Goal: Transaction & Acquisition: Purchase product/service

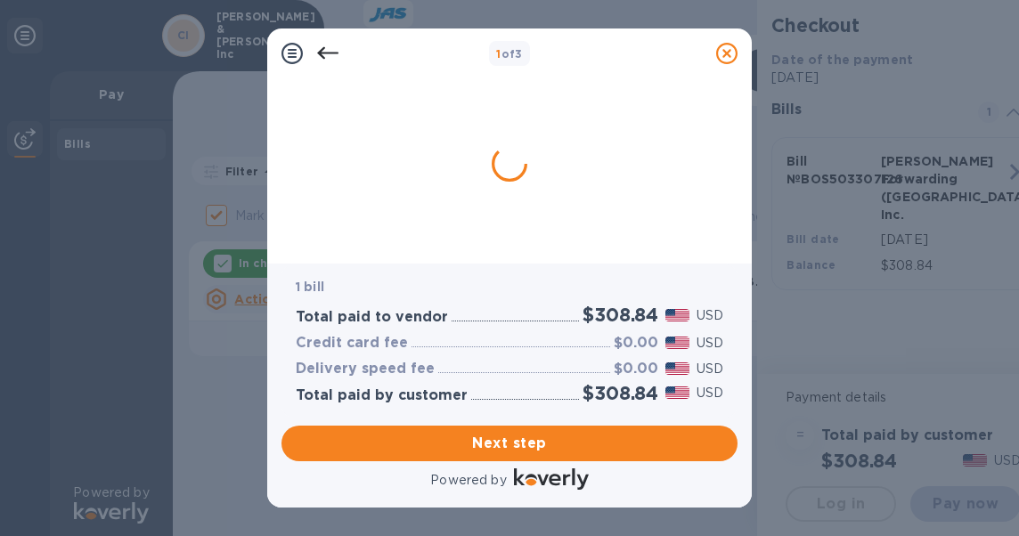
checkbox input "false"
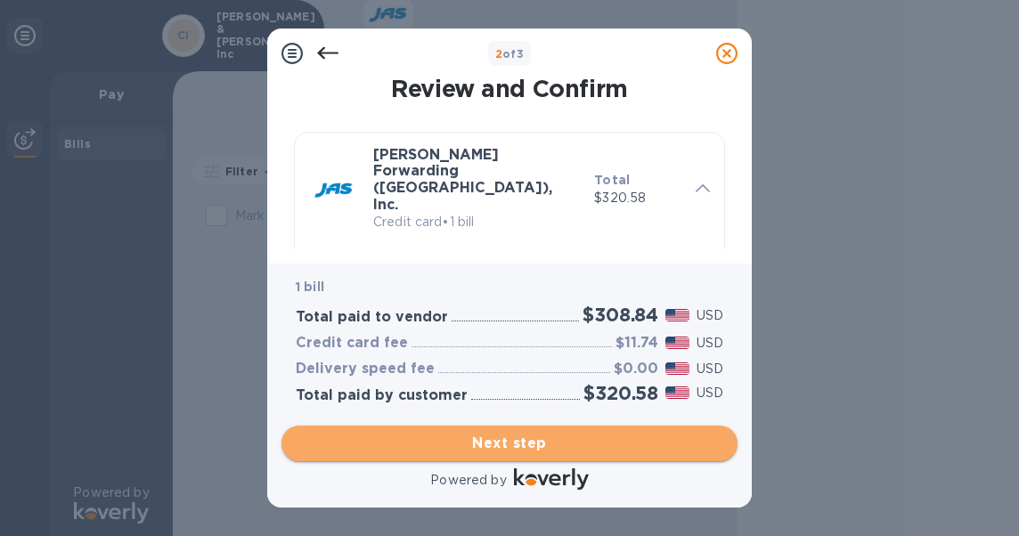
click at [530, 442] on span "Next step" at bounding box center [510, 443] width 428 height 21
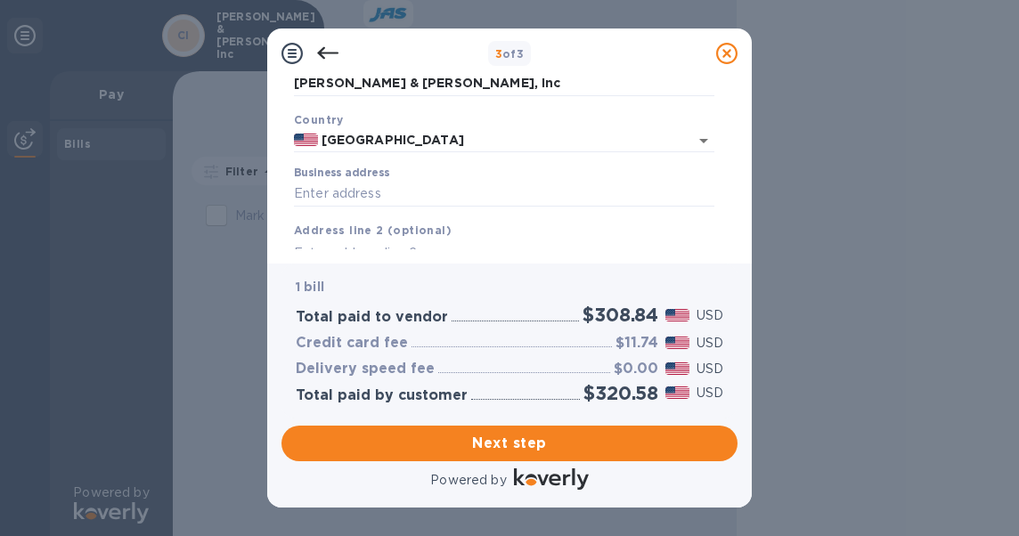
scroll to position [89, 0]
click at [430, 191] on input "Business address" at bounding box center [504, 193] width 421 height 27
type input "[DOMAIN_NAME] 3001"
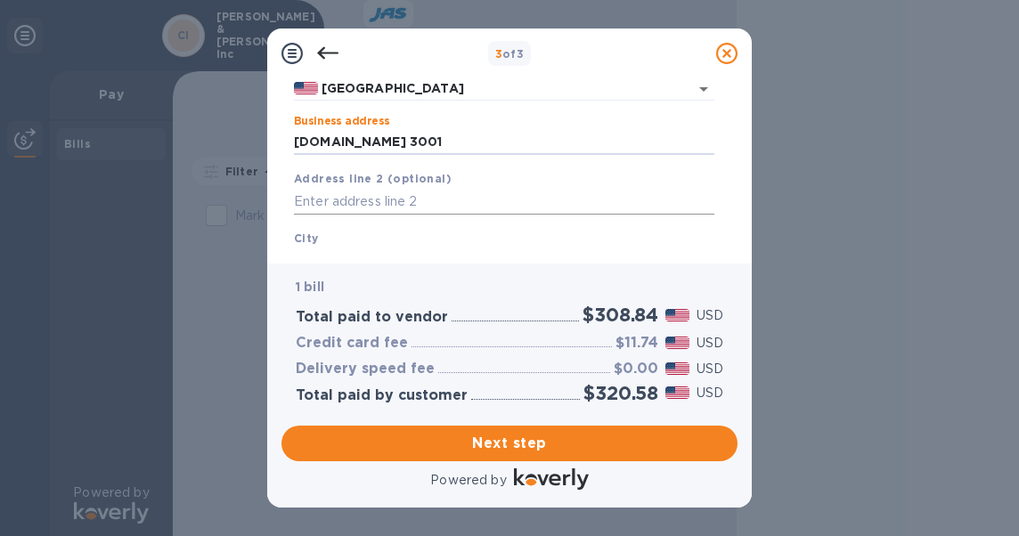
scroll to position [178, 0]
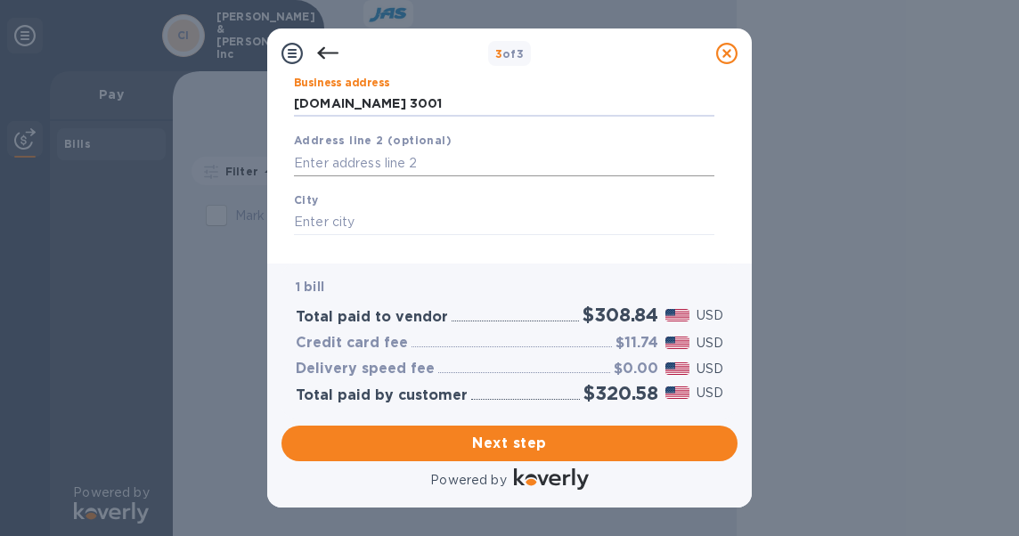
click at [451, 161] on input "text" at bounding box center [504, 163] width 421 height 27
type input "[STREET_ADDRESS]"
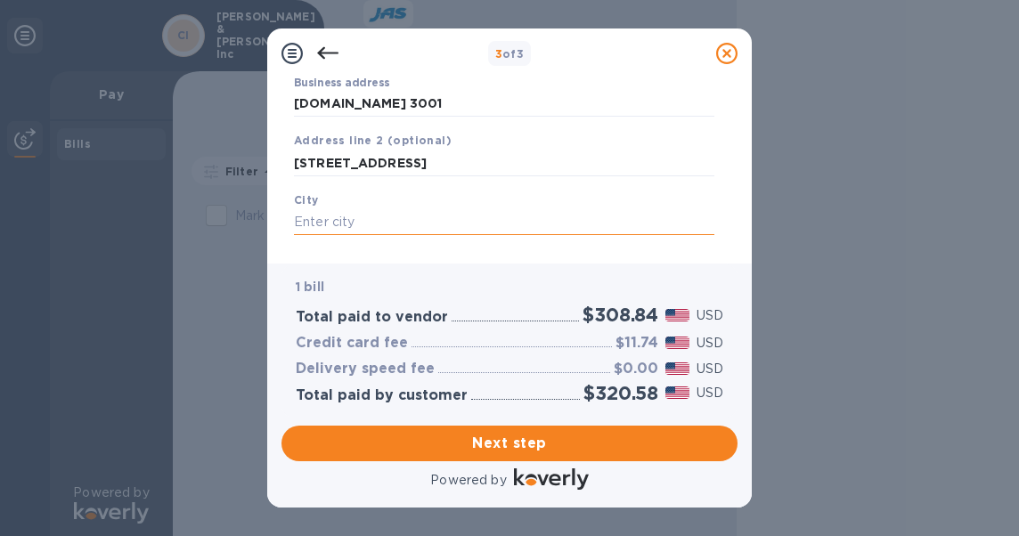
click at [331, 223] on input "text" at bounding box center [504, 222] width 421 height 27
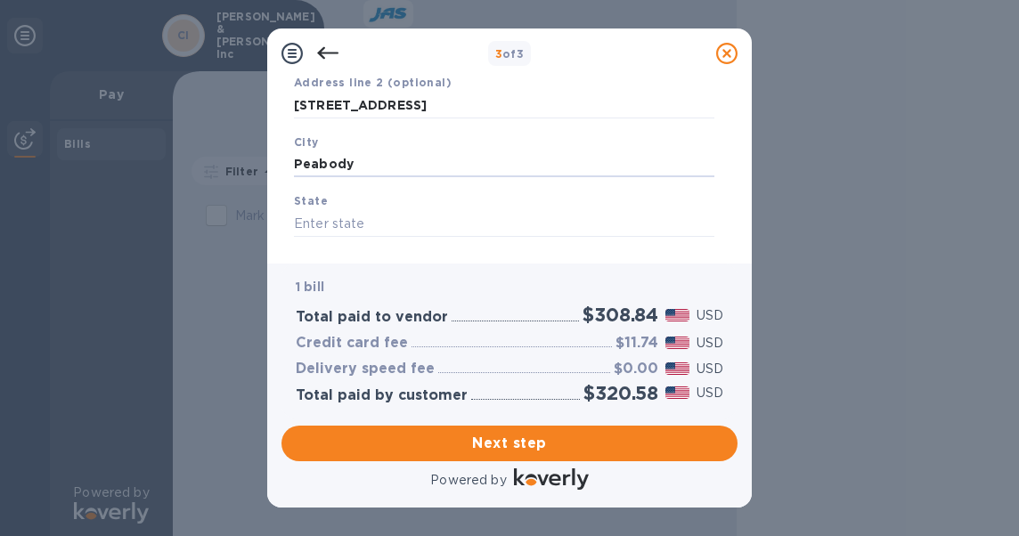
scroll to position [267, 0]
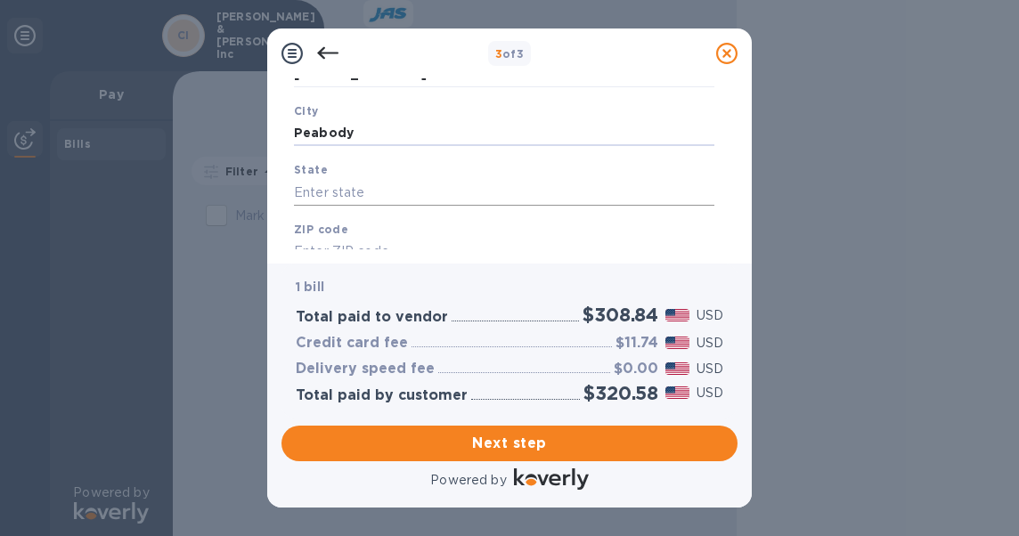
type input "Peabody"
click at [407, 199] on input "text" at bounding box center [504, 192] width 421 height 27
type input "[US_STATE]"
click at [364, 193] on input "text" at bounding box center [504, 194] width 421 height 27
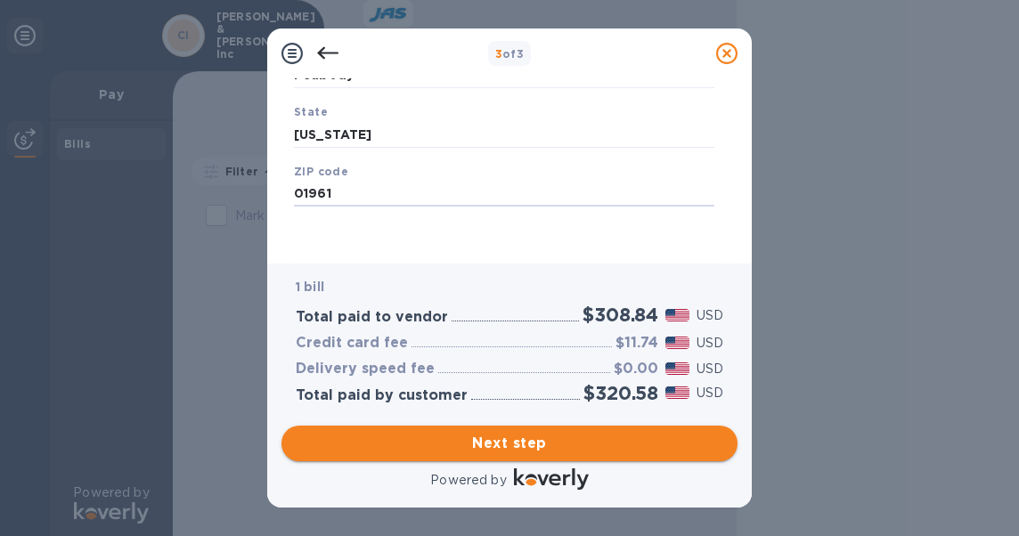
type input "01961"
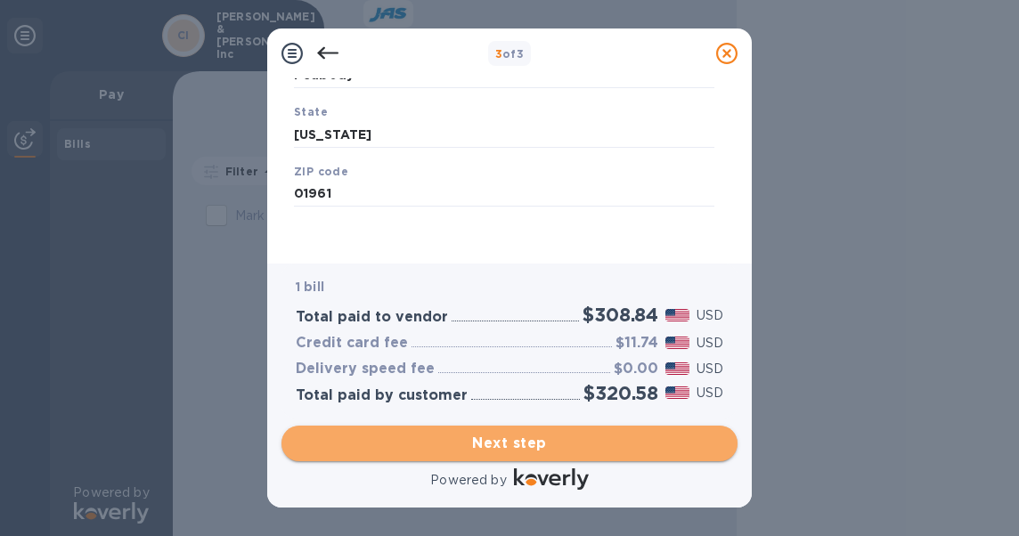
click at [504, 446] on span "Next step" at bounding box center [510, 443] width 428 height 21
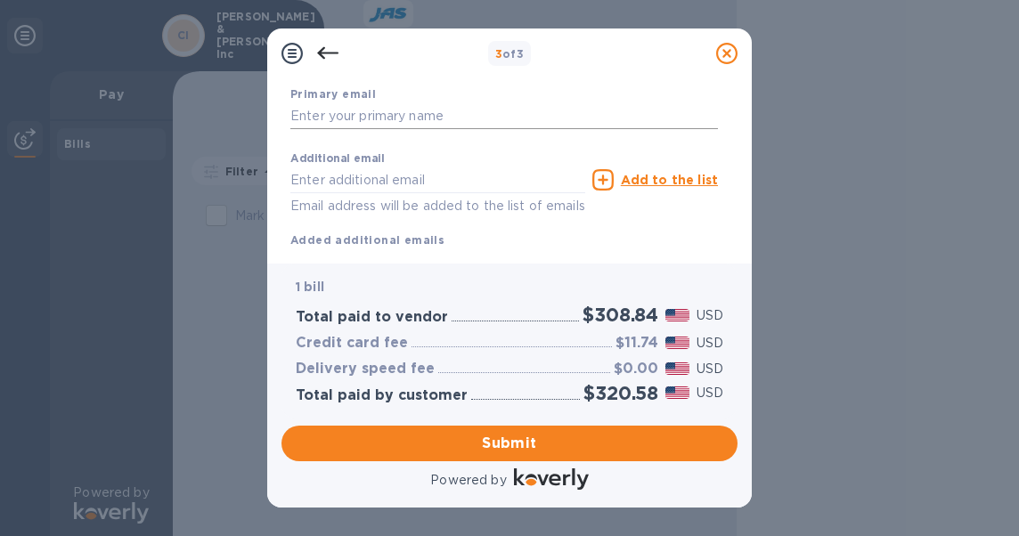
click at [356, 112] on input "text" at bounding box center [504, 116] width 428 height 27
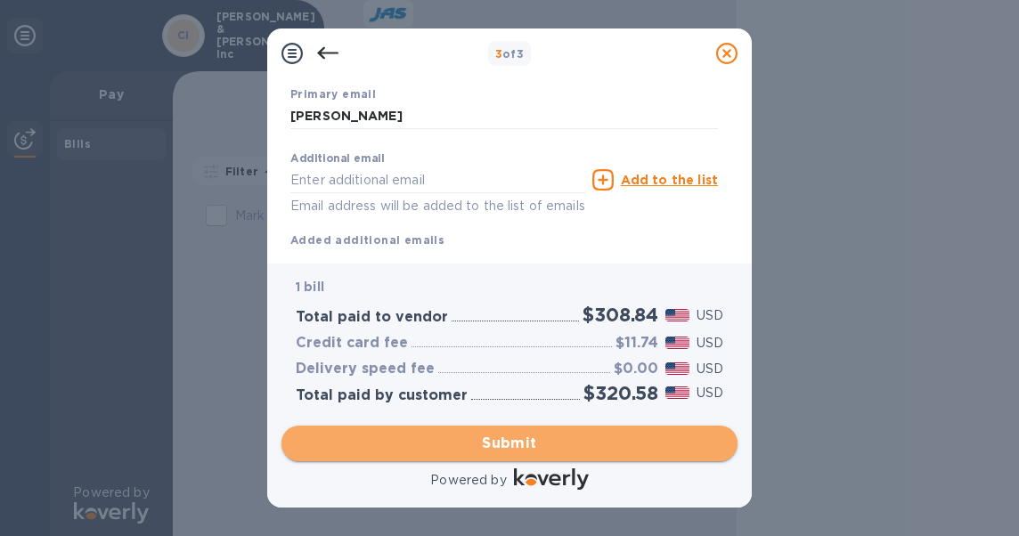
click at [518, 441] on span "Submit" at bounding box center [510, 443] width 428 height 21
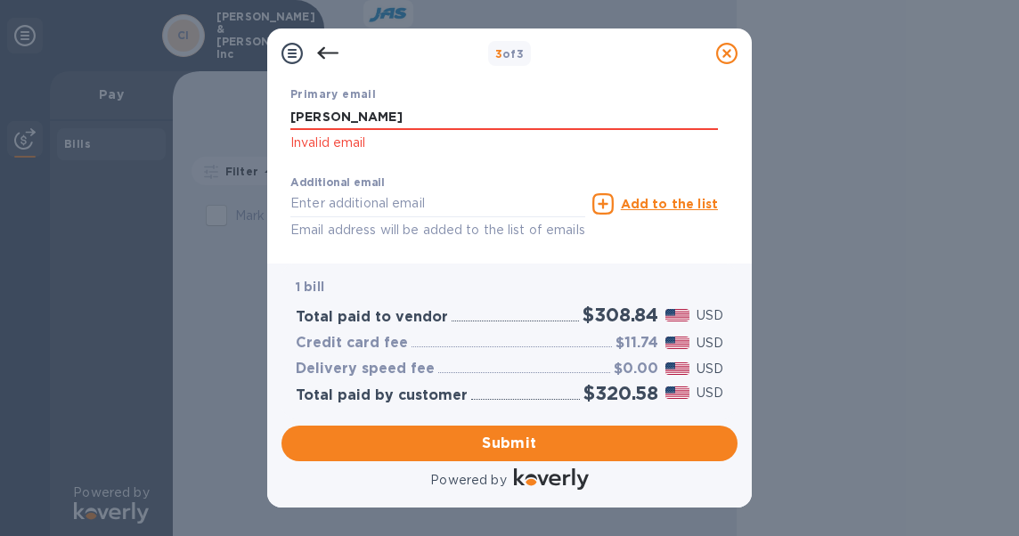
drag, startPoint x: 424, startPoint y: 126, endPoint x: 153, endPoint y: 122, distance: 270.9
click at [153, 122] on div "3 of 3 Payment Contact Information First name First name is a required field La…" at bounding box center [509, 268] width 1019 height 536
type input "[EMAIL_ADDRESS][DOMAIN_NAME]"
click at [911, 230] on div "3 of 3 Payment Contact Information First name First name is a required field La…" at bounding box center [509, 268] width 1019 height 536
click at [527, 440] on span "Submit" at bounding box center [510, 443] width 428 height 21
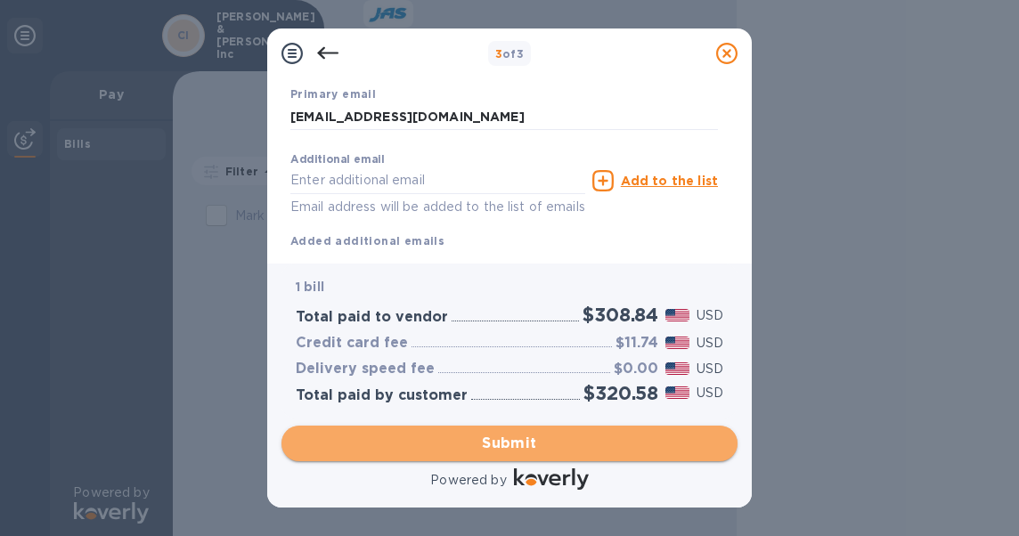
click at [511, 440] on span "Submit" at bounding box center [510, 443] width 428 height 21
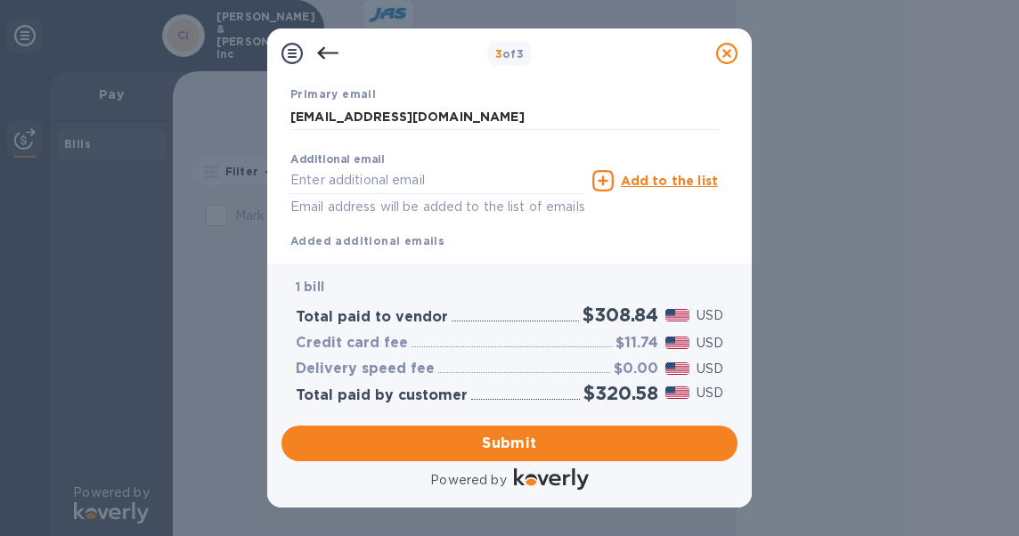
drag, startPoint x: 730, startPoint y: 211, endPoint x: 734, endPoint y: 249, distance: 38.6
click at [734, 249] on div "Payment Contact Information First name First name is a required field Last name…" at bounding box center [510, 163] width 456 height 171
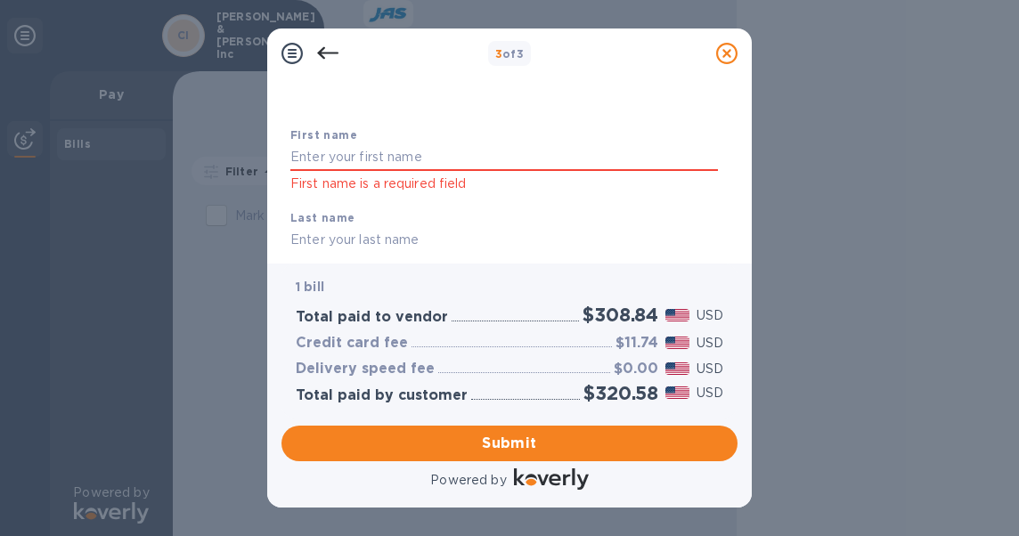
scroll to position [46, 0]
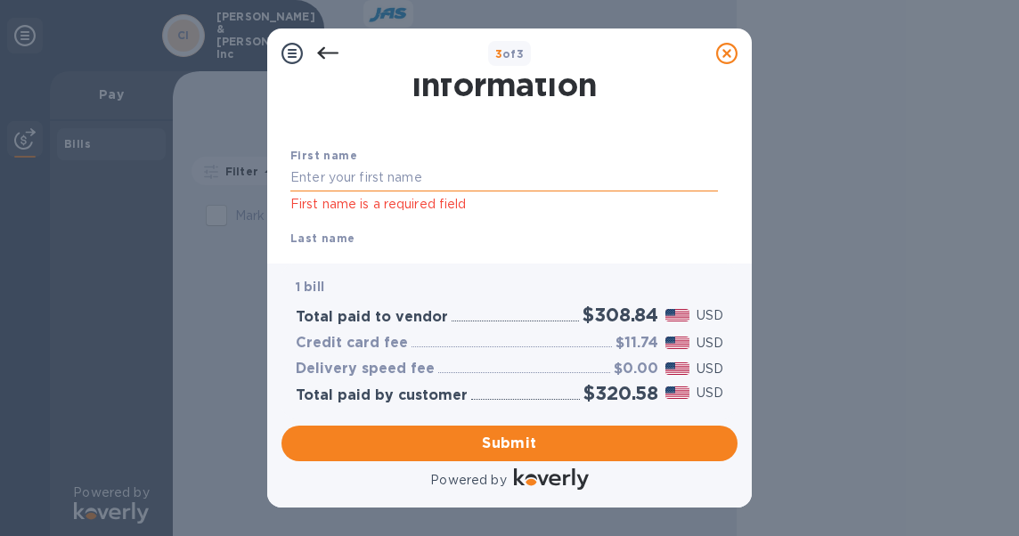
click at [441, 177] on input "text" at bounding box center [504, 178] width 428 height 27
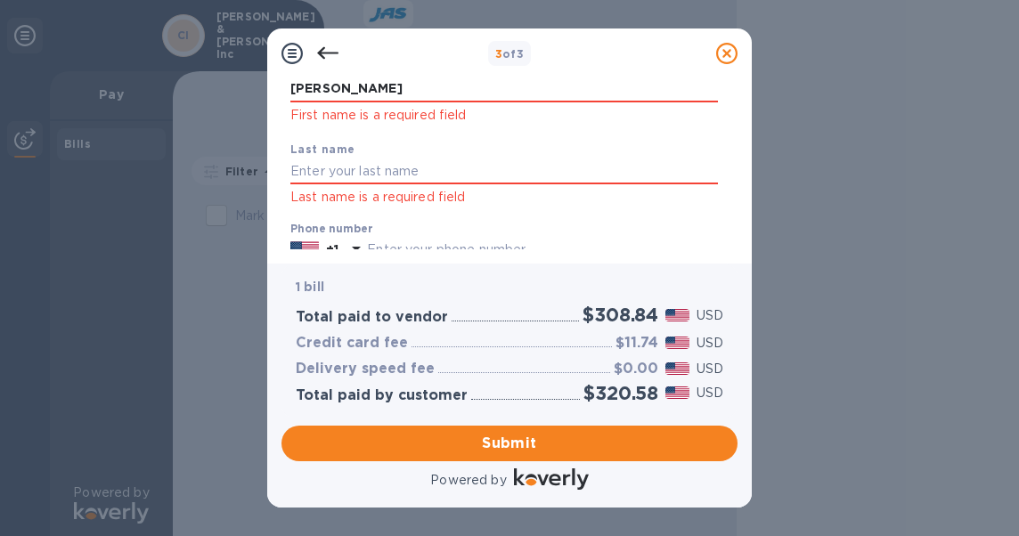
scroll to position [135, 0]
type input "[PERSON_NAME]"
click at [341, 173] on input "text" at bounding box center [504, 172] width 428 height 27
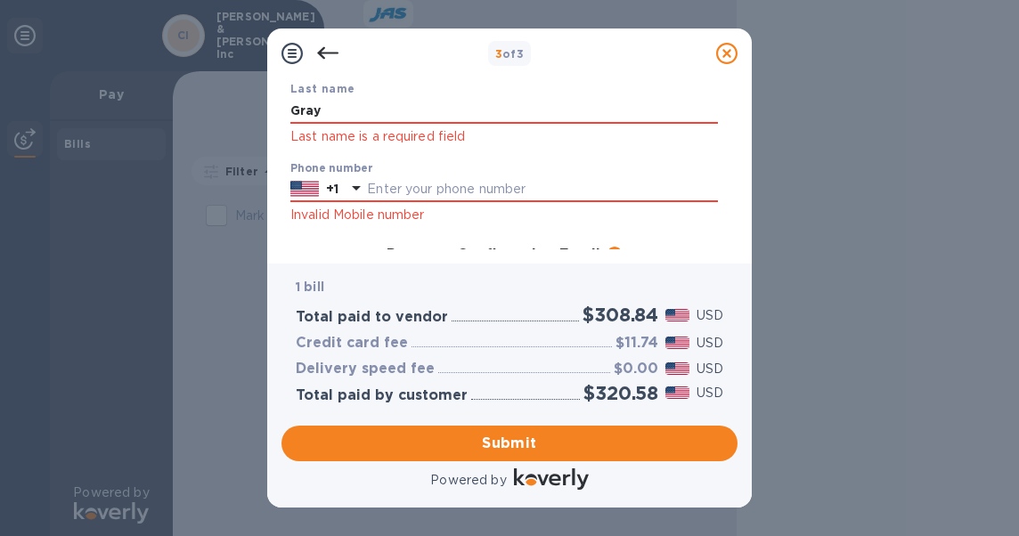
scroll to position [225, 0]
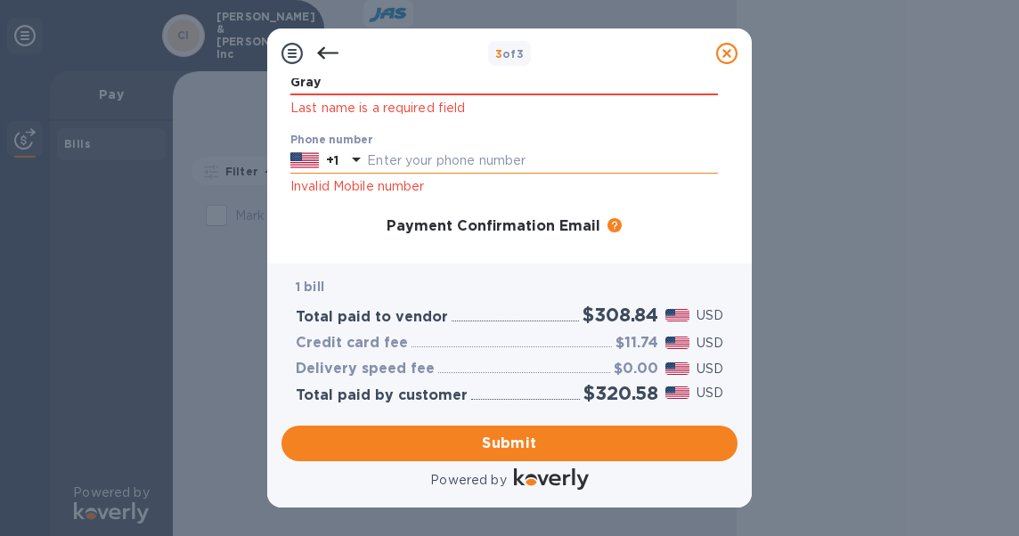
type input "Gray"
click at [442, 164] on input "text" at bounding box center [542, 161] width 351 height 27
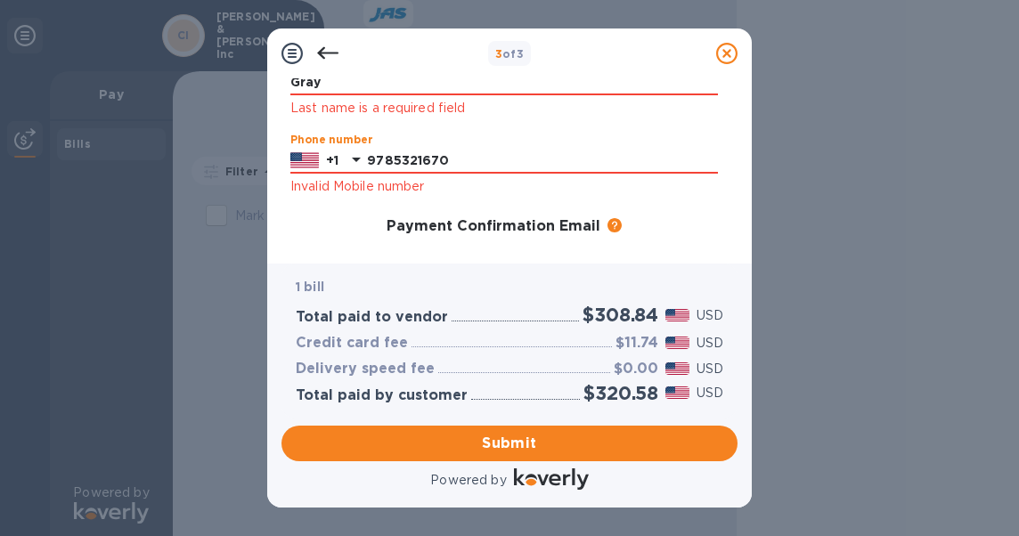
type input "9785321670"
click at [829, 186] on div "3 of 3 Payment Contact Information First name [PERSON_NAME] First name is a req…" at bounding box center [509, 268] width 1019 height 536
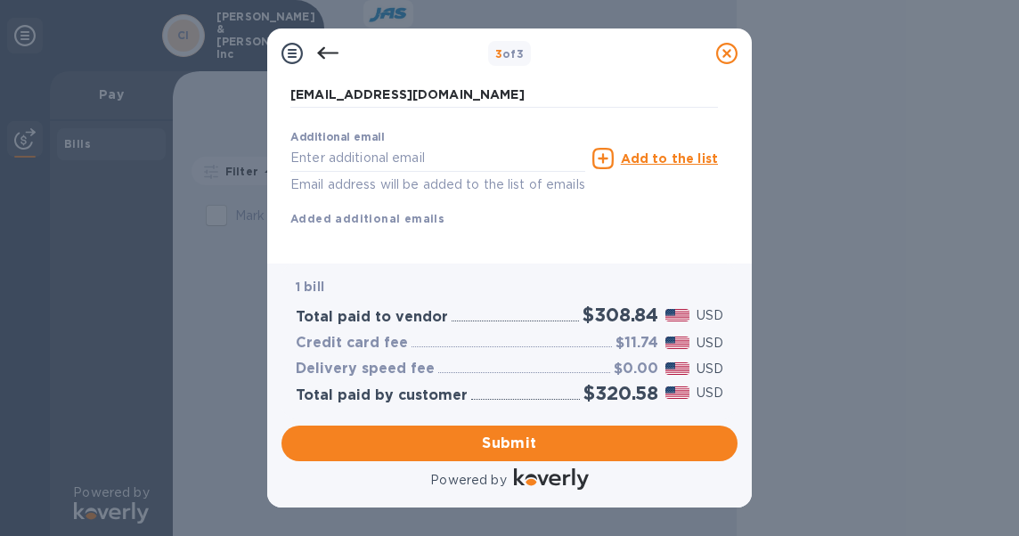
scroll to position [448, 0]
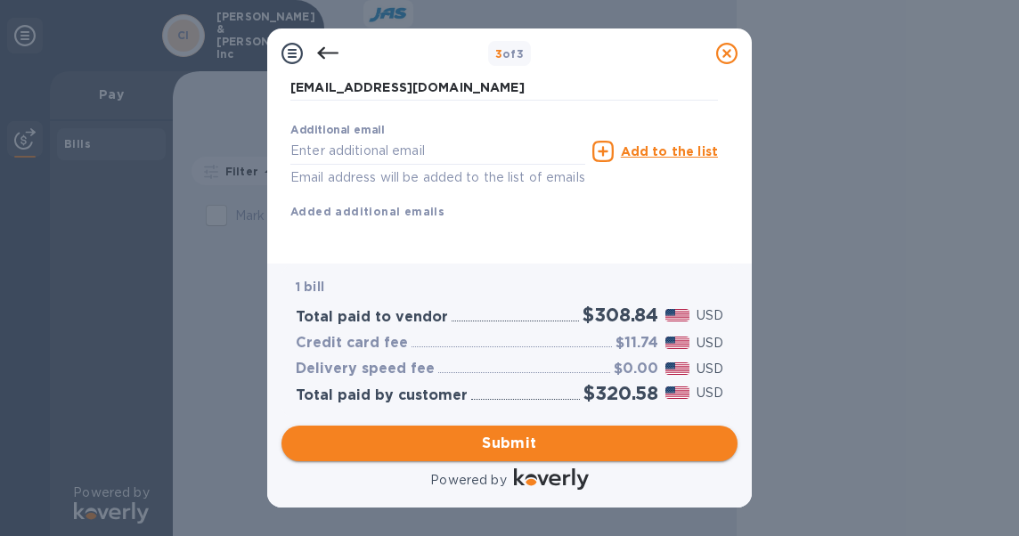
click at [517, 443] on span "Submit" at bounding box center [510, 443] width 428 height 21
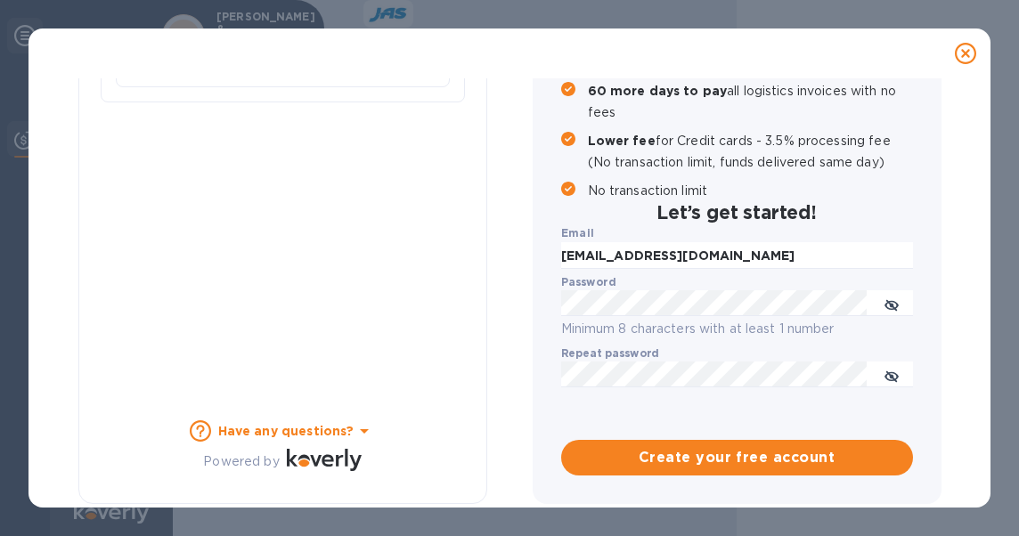
scroll to position [304, 0]
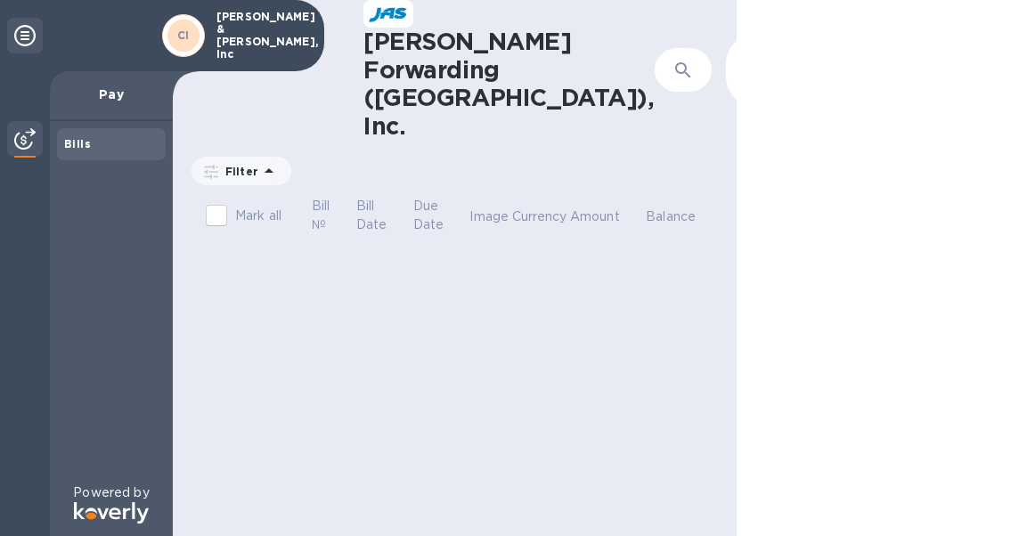
click at [70, 141] on b "Bills" at bounding box center [77, 143] width 27 height 13
click at [118, 94] on p "Pay" at bounding box center [111, 95] width 94 height 18
click at [24, 30] on icon at bounding box center [24, 35] width 21 height 21
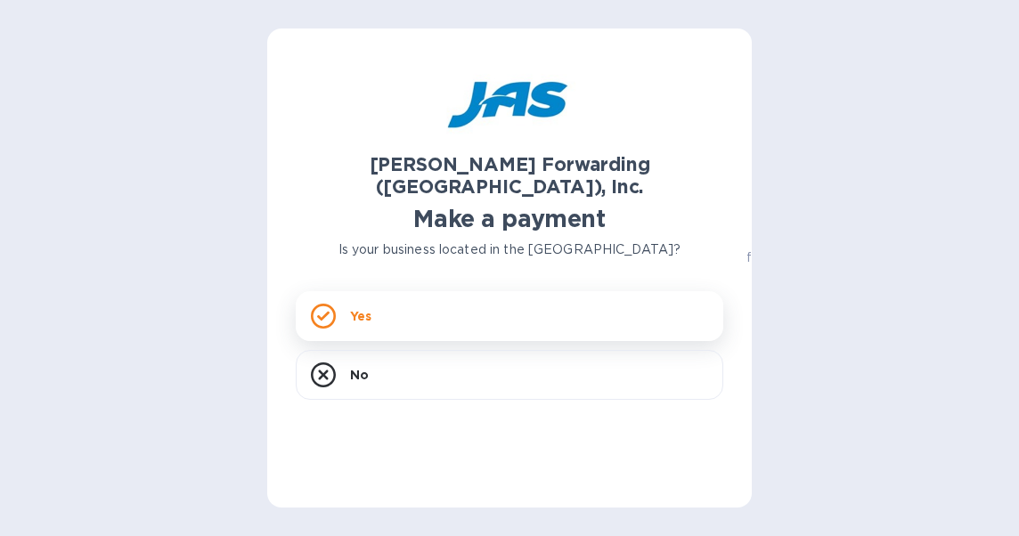
click at [419, 291] on div "Yes" at bounding box center [510, 316] width 428 height 50
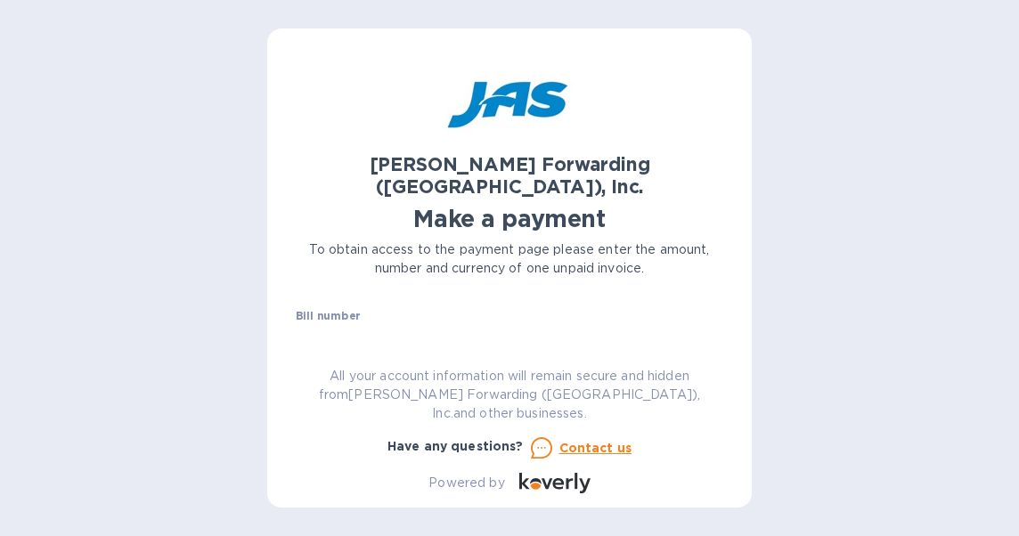
click at [362, 324] on input "text" at bounding box center [516, 337] width 413 height 27
type input "BOS503318942"
click at [419, 361] on div "Amount $" at bounding box center [419, 381] width 247 height 41
click at [421, 315] on input "text" at bounding box center [423, 328] width 239 height 27
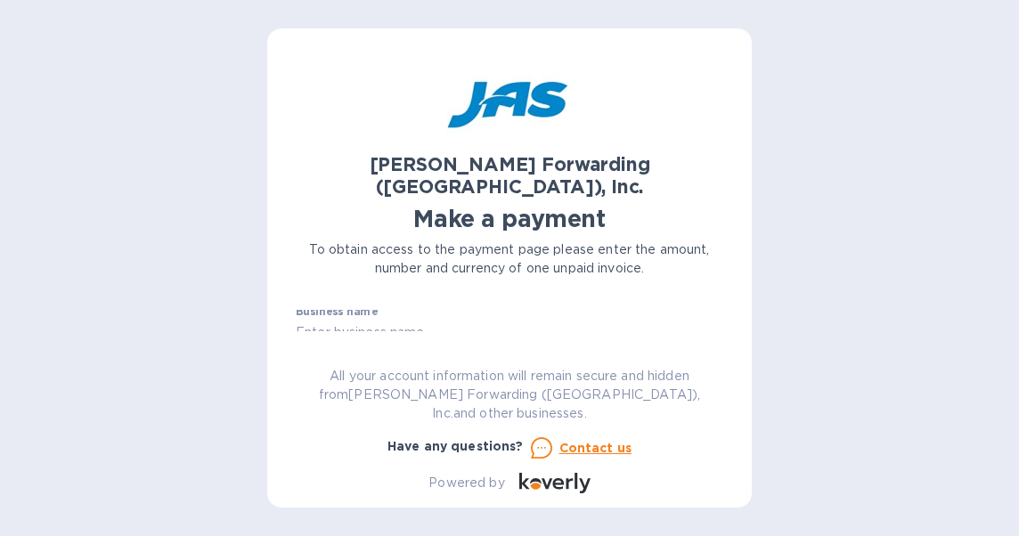
scroll to position [149, 0]
type input "650.00"
click at [411, 330] on input "text" at bounding box center [510, 343] width 428 height 27
type input "BOND RENEWEL"
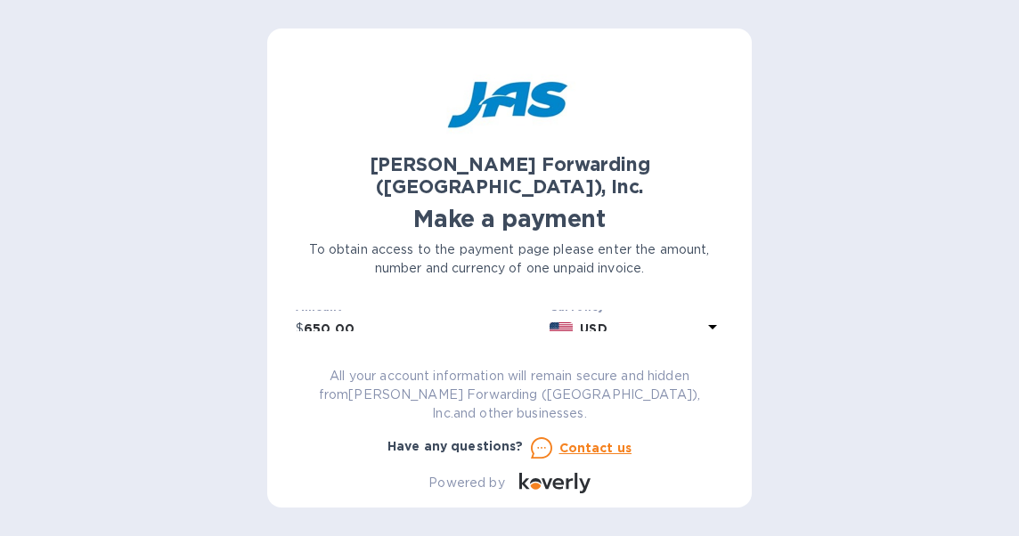
click at [388, 353] on div "Business name" at bounding box center [510, 373] width 428 height 41
click at [483, 315] on input "text" at bounding box center [510, 328] width 428 height 27
type input "Cushman & Marden, Inc."
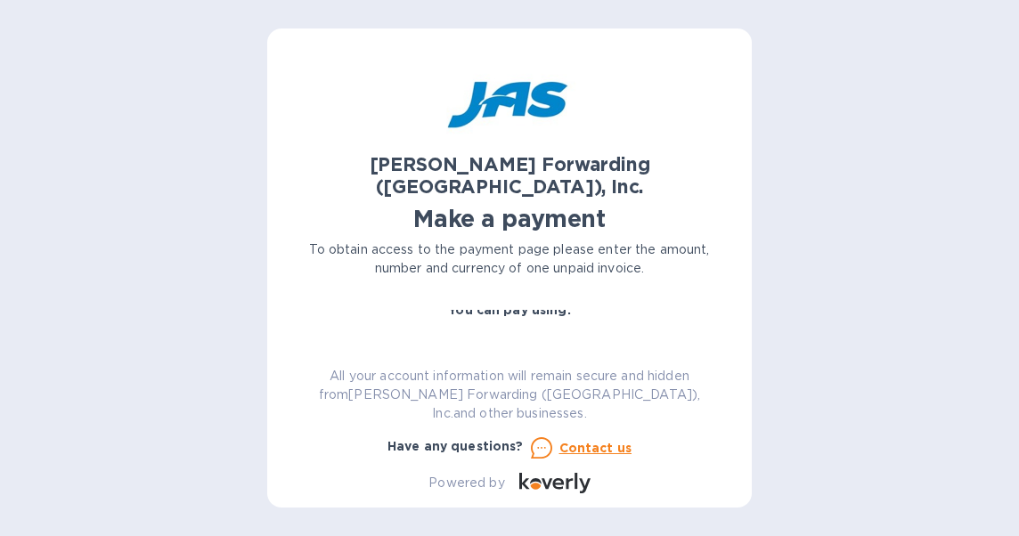
click at [707, 334] on div "Credit card and more..." at bounding box center [618, 384] width 210 height 100
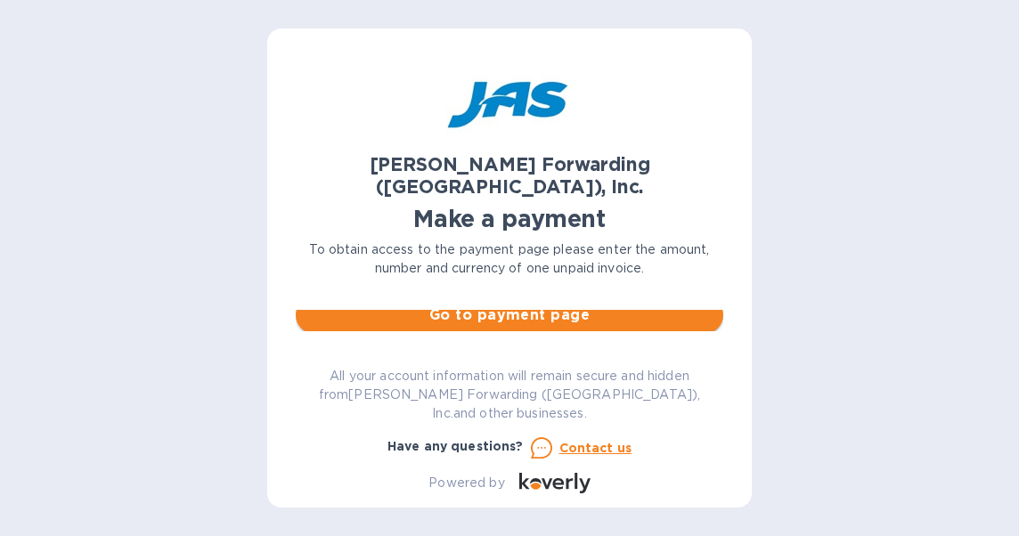
scroll to position [218, 0]
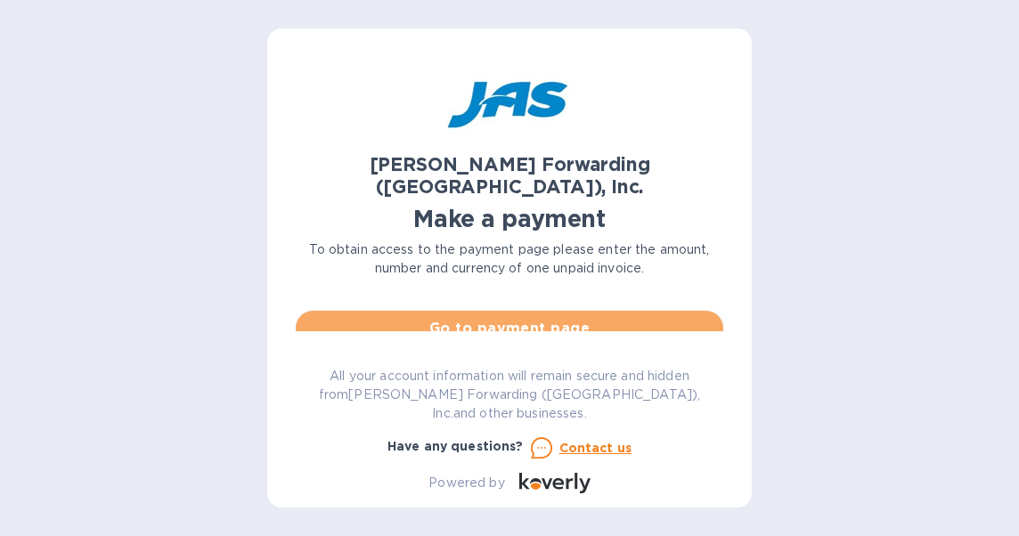
click at [543, 318] on span "Go to payment page" at bounding box center [509, 328] width 399 height 21
